Goal: Check status: Check status

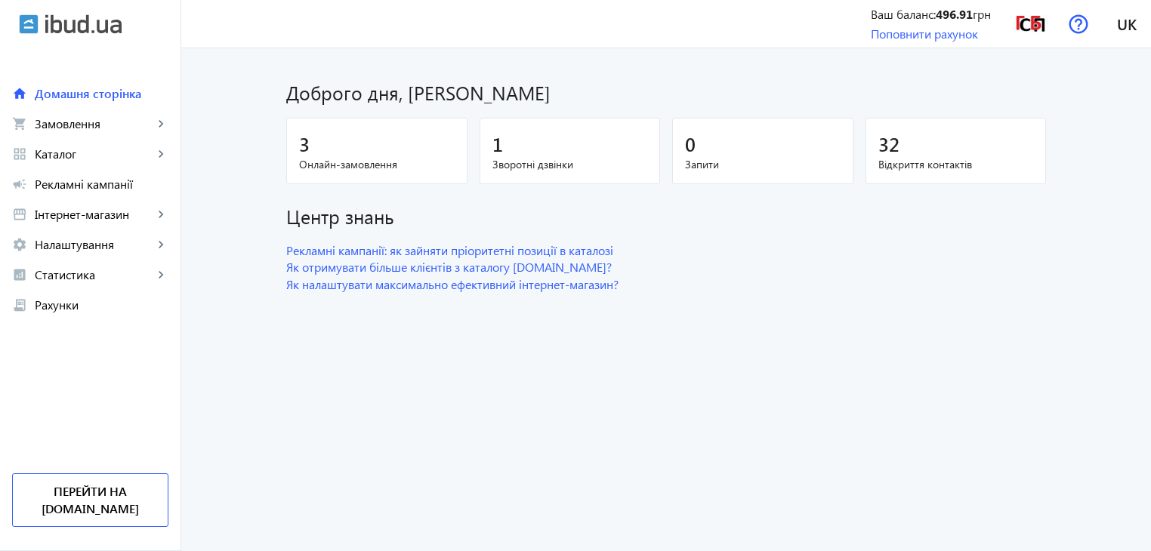
click at [341, 157] on span "Онлайн-замовлення" at bounding box center [377, 164] width 156 height 15
click at [320, 165] on span "Онлайн-замовлення" at bounding box center [377, 164] width 156 height 15
click at [118, 128] on span "Замовлення" at bounding box center [94, 123] width 119 height 15
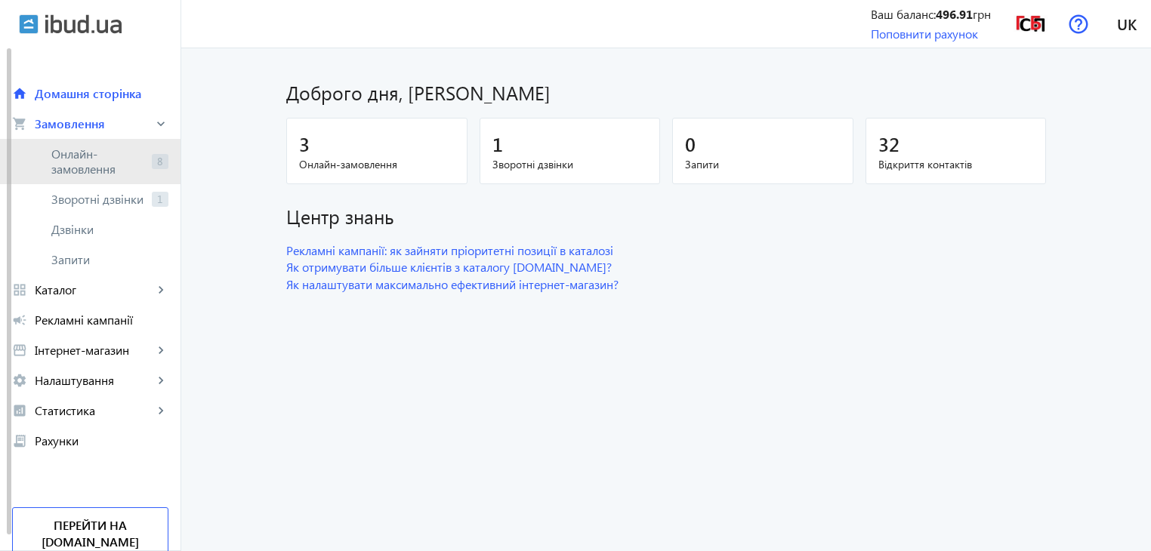
click at [122, 165] on span "Онлайн-замовлення" at bounding box center [98, 162] width 94 height 30
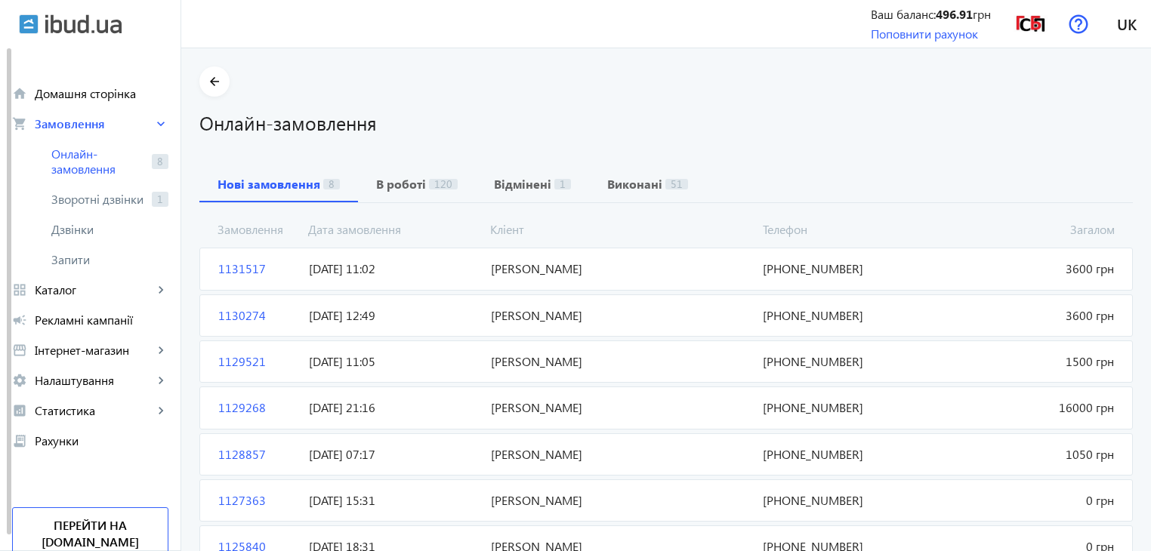
click at [239, 264] on span "1131517" at bounding box center [257, 269] width 91 height 17
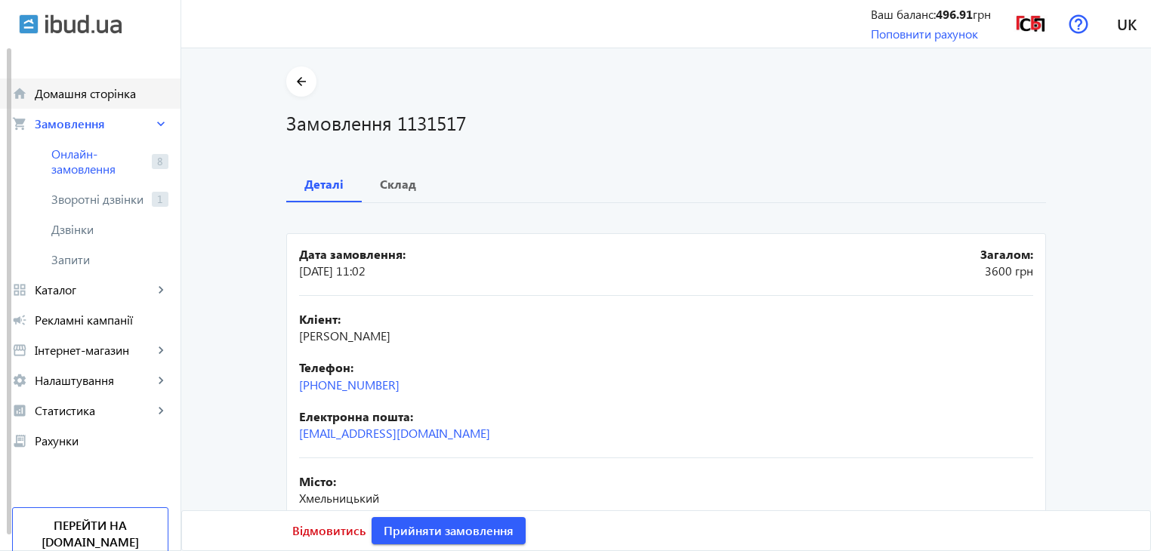
click at [96, 88] on span "Домашня сторінка" at bounding box center [102, 93] width 134 height 15
